Goal: Task Accomplishment & Management: Complete application form

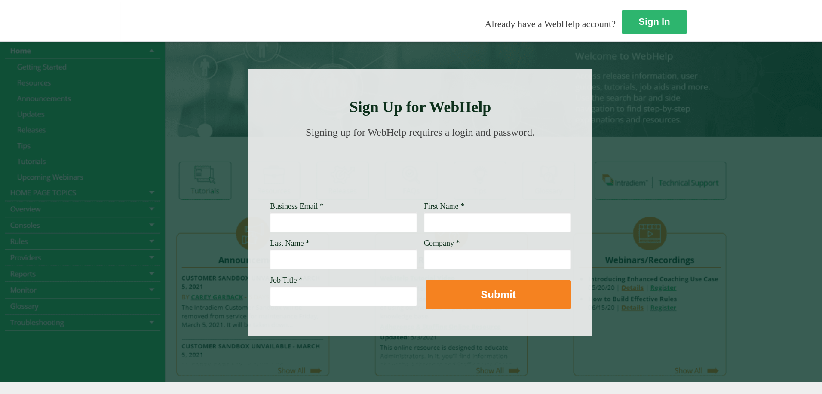
click at [270, 220] on input "Business Email *" at bounding box center [343, 222] width 147 height 20
type input "u230680@wellsfargo.com"
type input "Zandra"
type input "Moody"
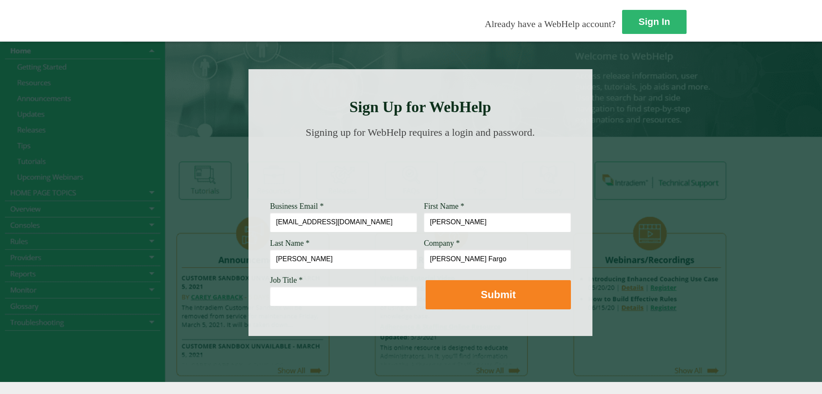
type input "Wells Fargo"
drag, startPoint x: 231, startPoint y: 298, endPoint x: 124, endPoint y: 295, distance: 107.1
click at [124, 295] on div "Sign In Already have a WebHelp account? Sign Up for WebHelp Business Email * u2…" at bounding box center [411, 197] width 822 height 394
paste input "Representative"
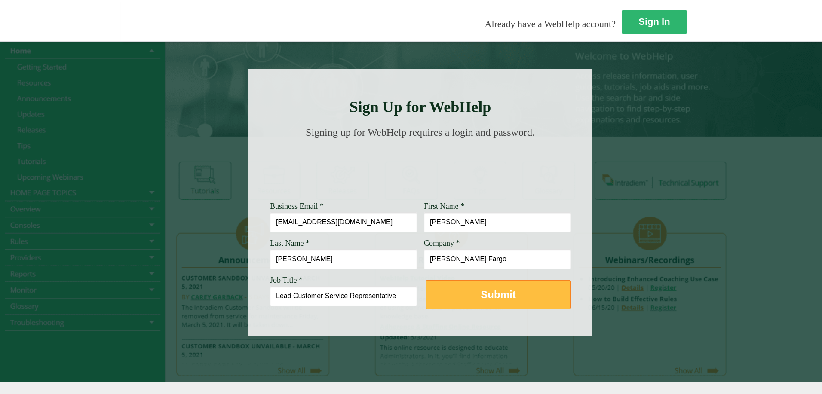
type input "Lead Customer Service Representative"
click at [481, 295] on strong "Submit" at bounding box center [498, 295] width 35 height 12
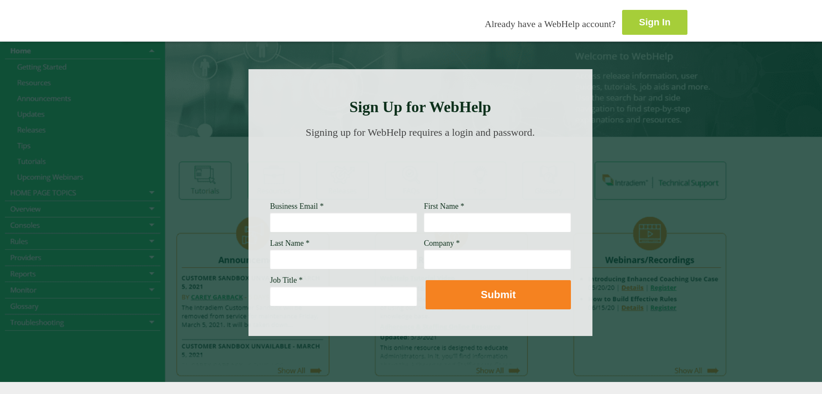
click at [639, 20] on strong "Sign In" at bounding box center [654, 22] width 31 height 11
click at [639, 21] on strong "Sign In" at bounding box center [654, 22] width 31 height 11
